Goal: Task Accomplishment & Management: Use online tool/utility

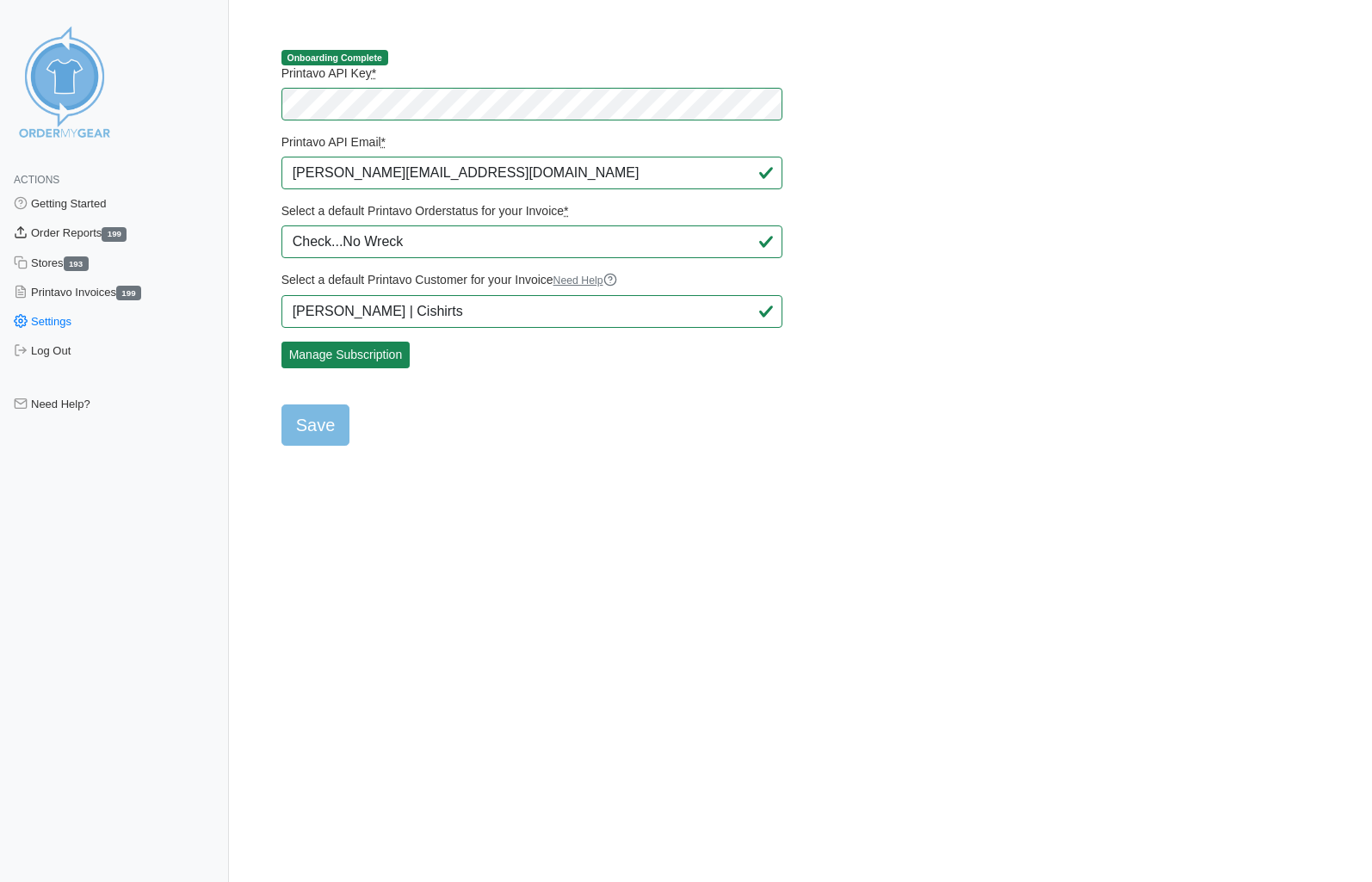
click at [84, 236] on link "Order Reports 199" at bounding box center [114, 233] width 229 height 29
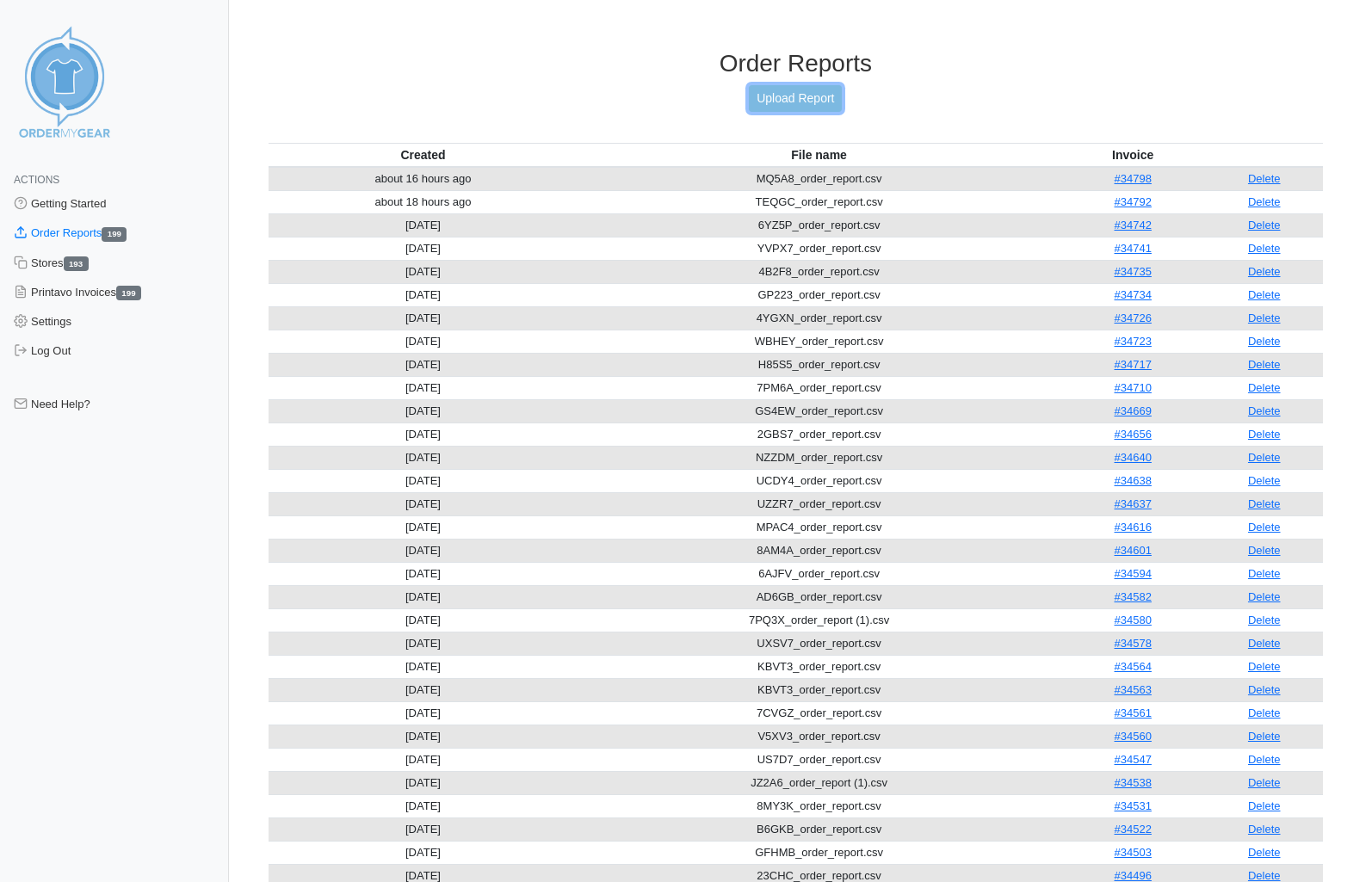
click at [784, 101] on link "Upload Report" at bounding box center [795, 98] width 93 height 27
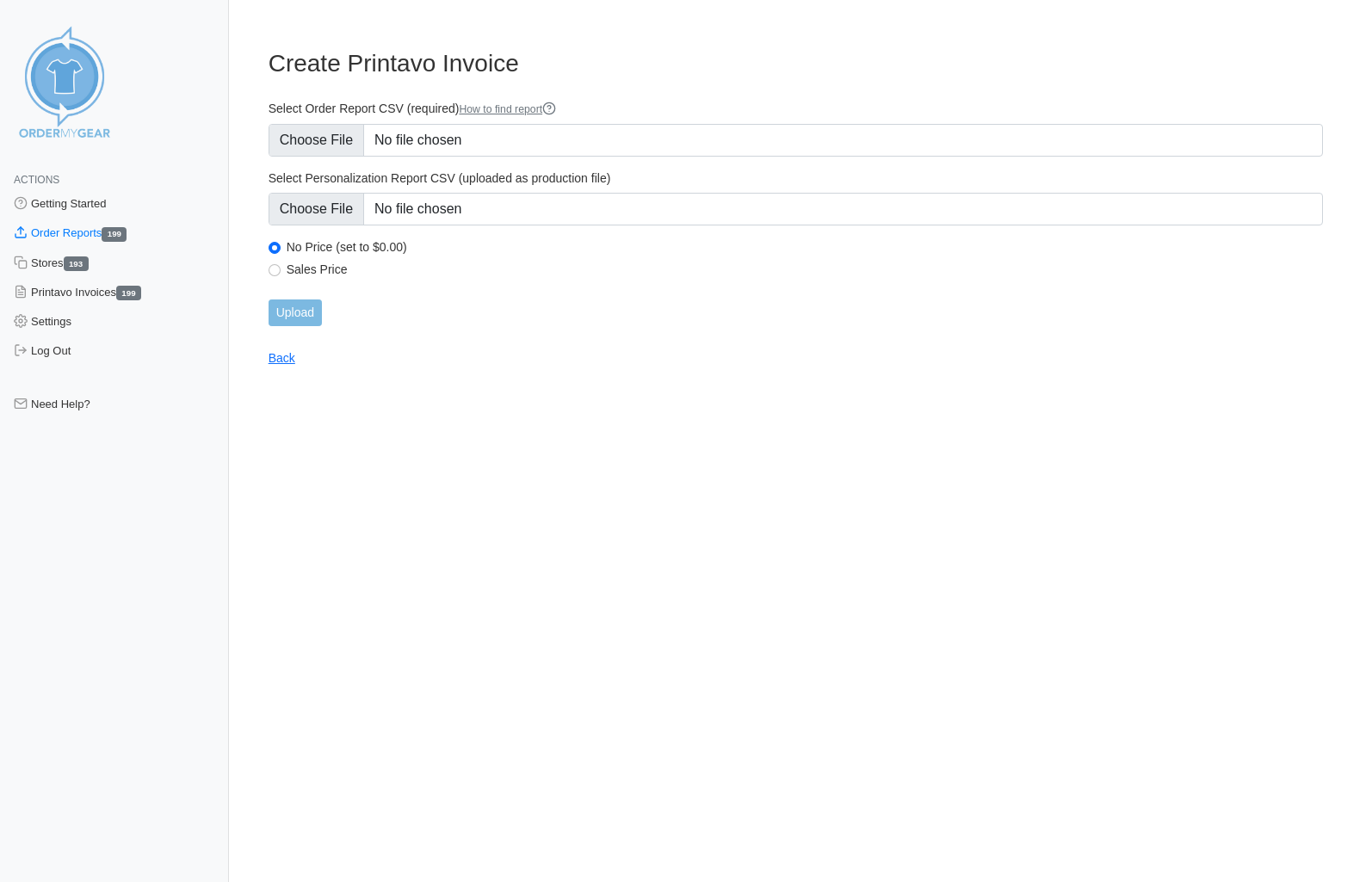
type input "C:\fakepath\C4J2T_order_report.csv"
click at [302, 314] on input "Upload" at bounding box center [296, 313] width 54 height 27
